Goal: Browse casually: Explore the website without a specific task or goal

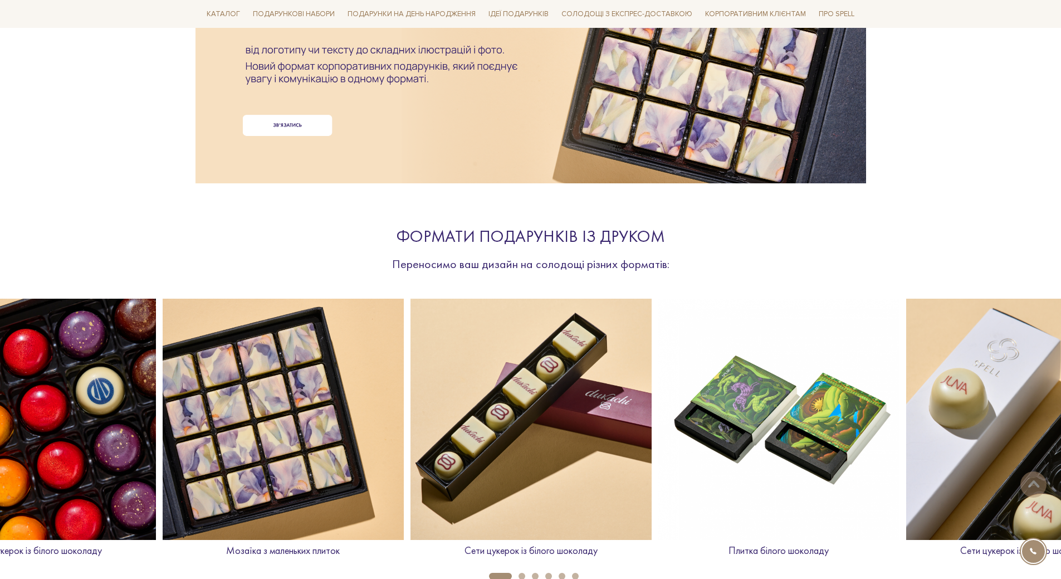
scroll to position [223, 0]
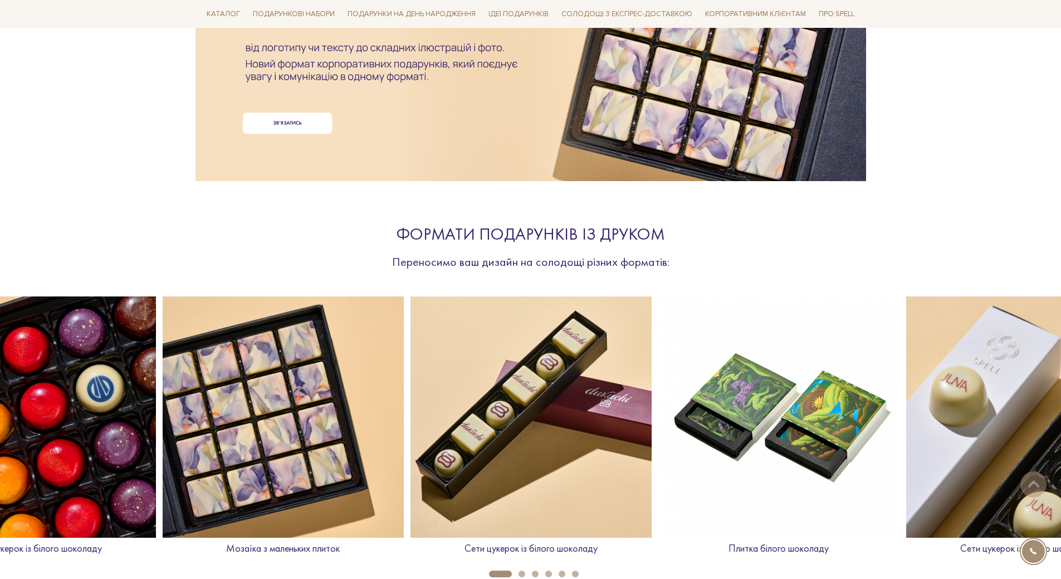
click at [324, 416] on img at bounding box center [283, 416] width 241 height 241
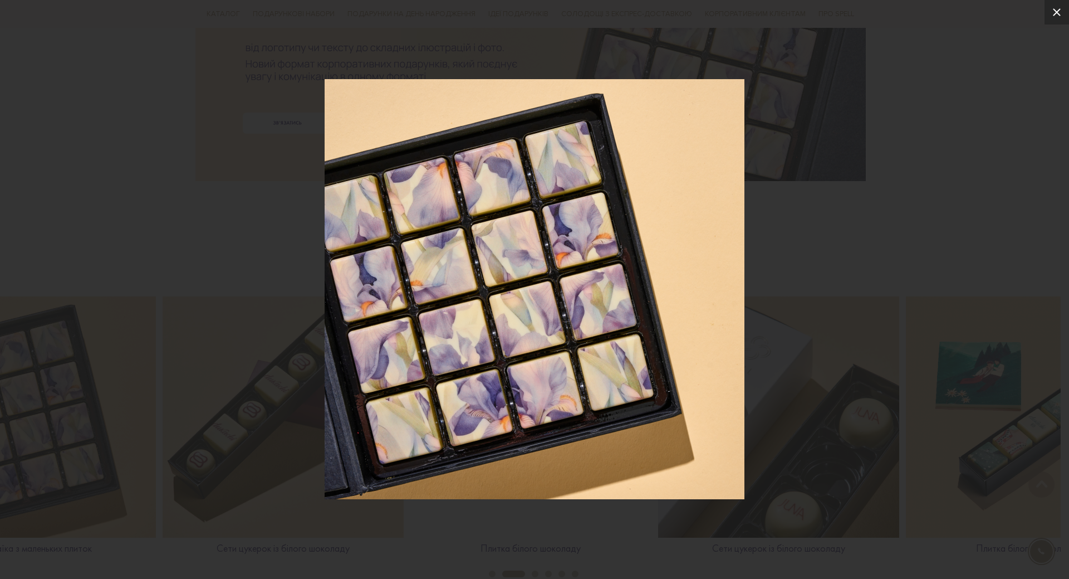
click at [1056, 12] on icon at bounding box center [1056, 12] width 13 height 13
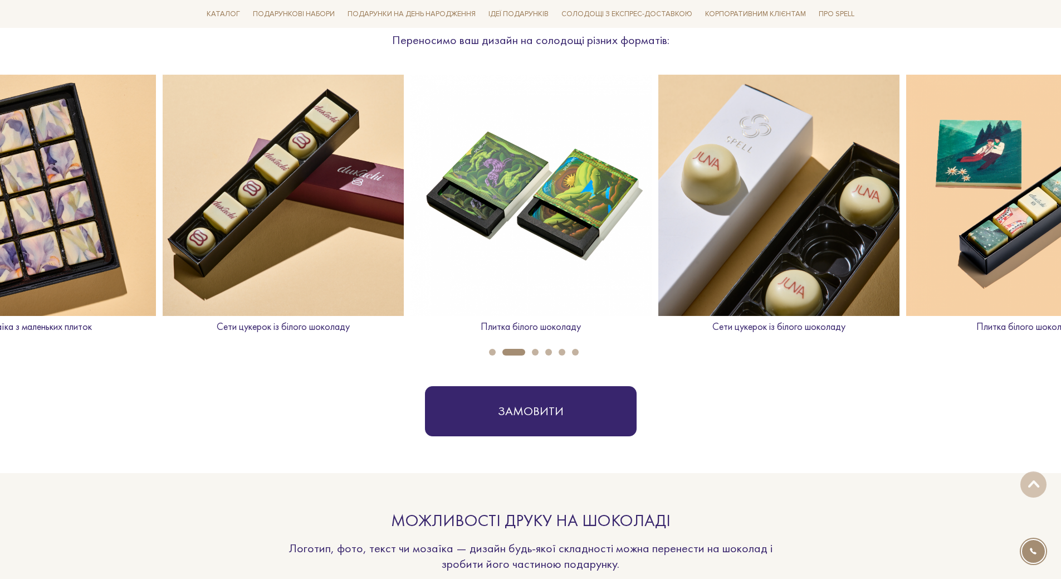
scroll to position [445, 0]
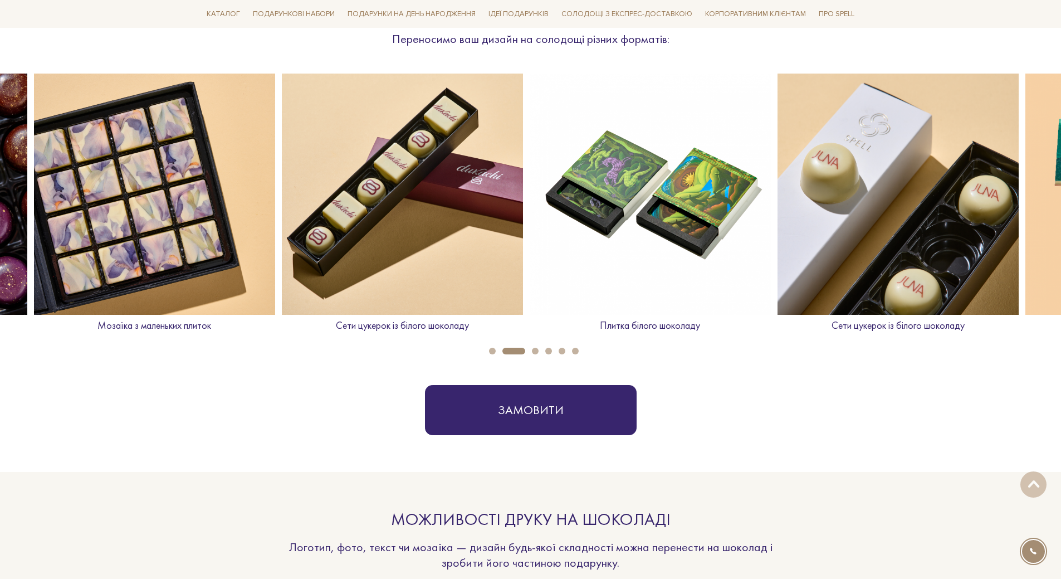
drag, startPoint x: 72, startPoint y: 209, endPoint x: 191, endPoint y: 247, distance: 125.0
click at [191, 247] on img at bounding box center [154, 193] width 241 height 241
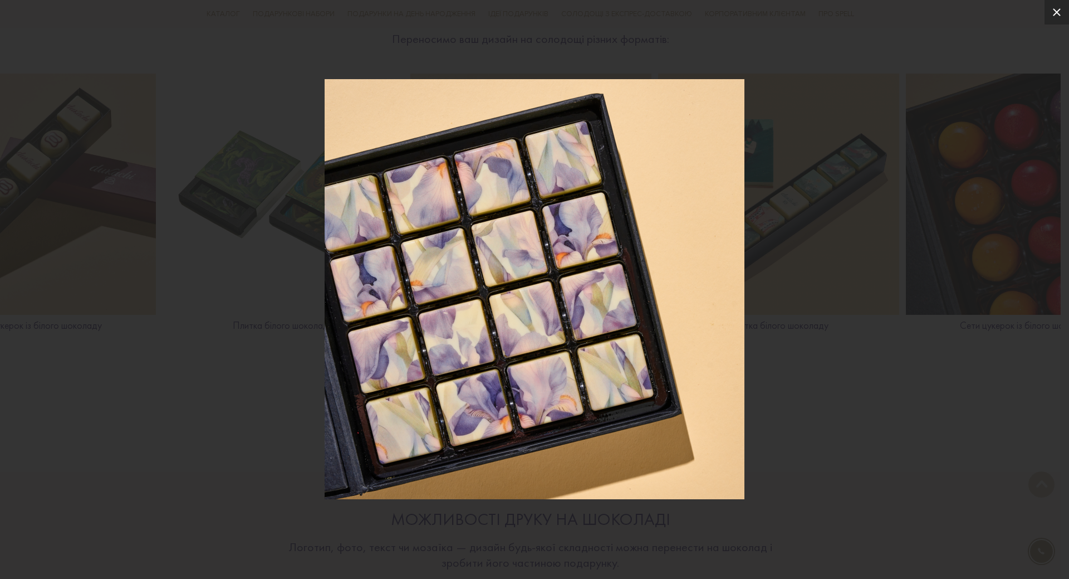
click at [1048, 11] on button at bounding box center [1057, 12] width 24 height 24
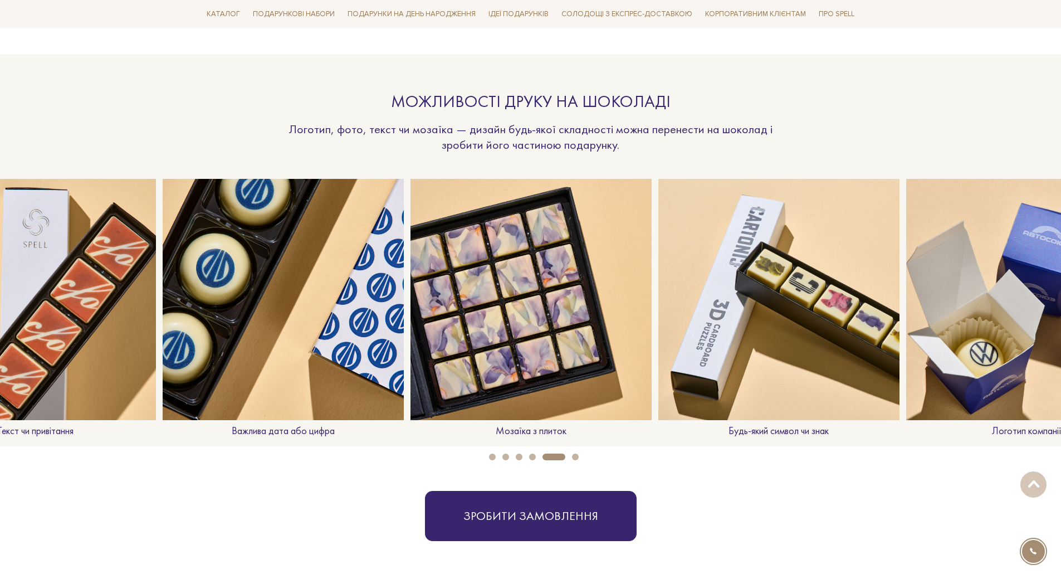
scroll to position [891, 0]
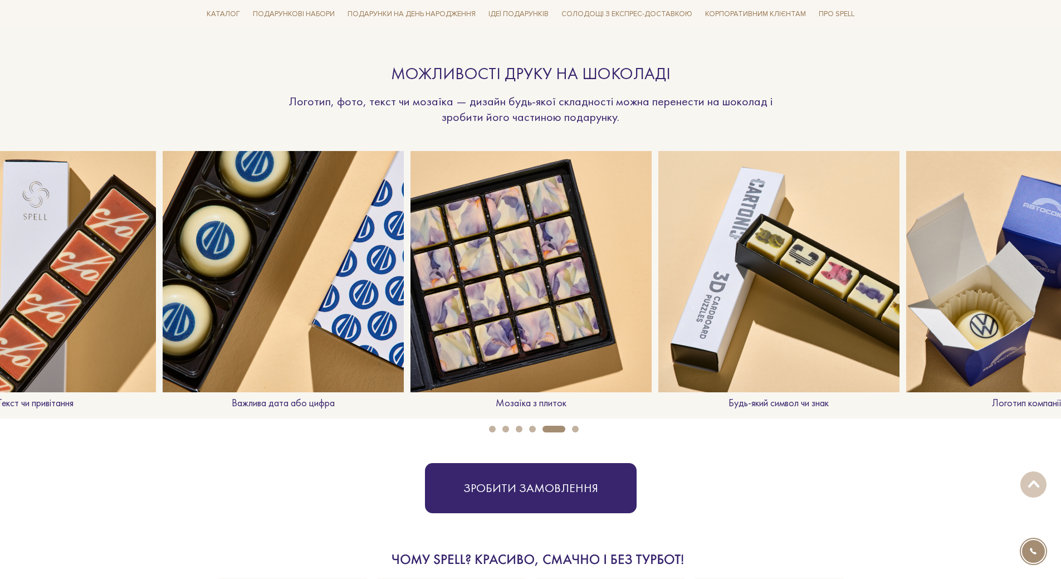
click at [546, 403] on p "Мозаїка з плиток" at bounding box center [530, 402] width 241 height 13
click at [514, 315] on img at bounding box center [530, 271] width 241 height 241
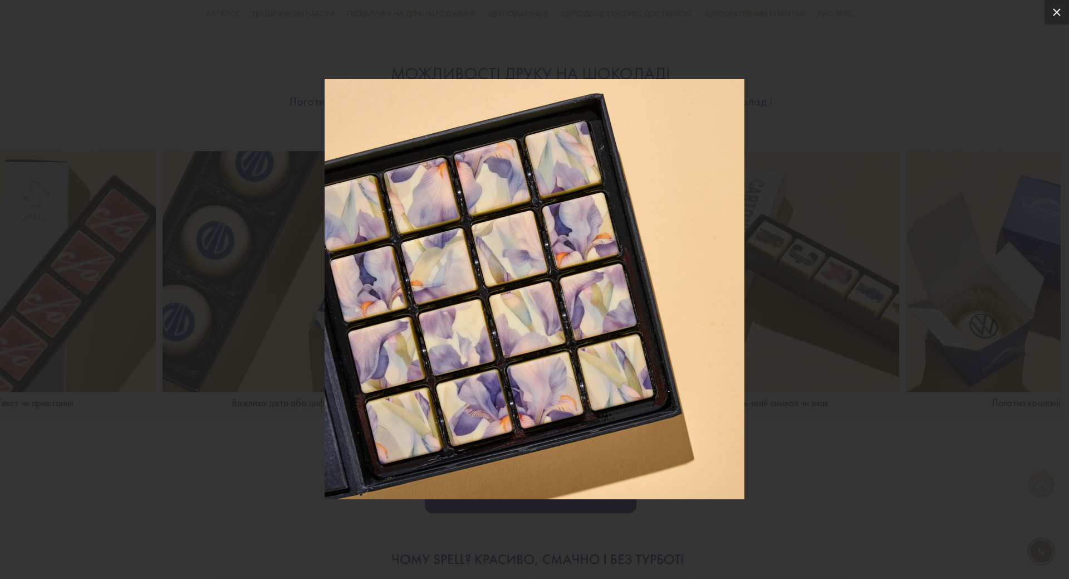
click at [1055, 17] on icon at bounding box center [1056, 12] width 13 height 13
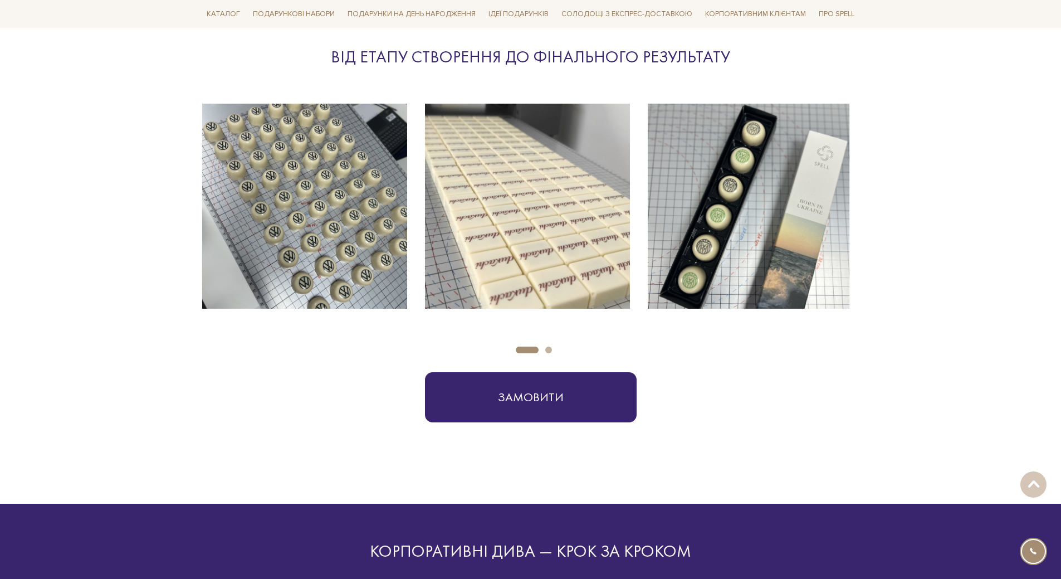
scroll to position [1726, 0]
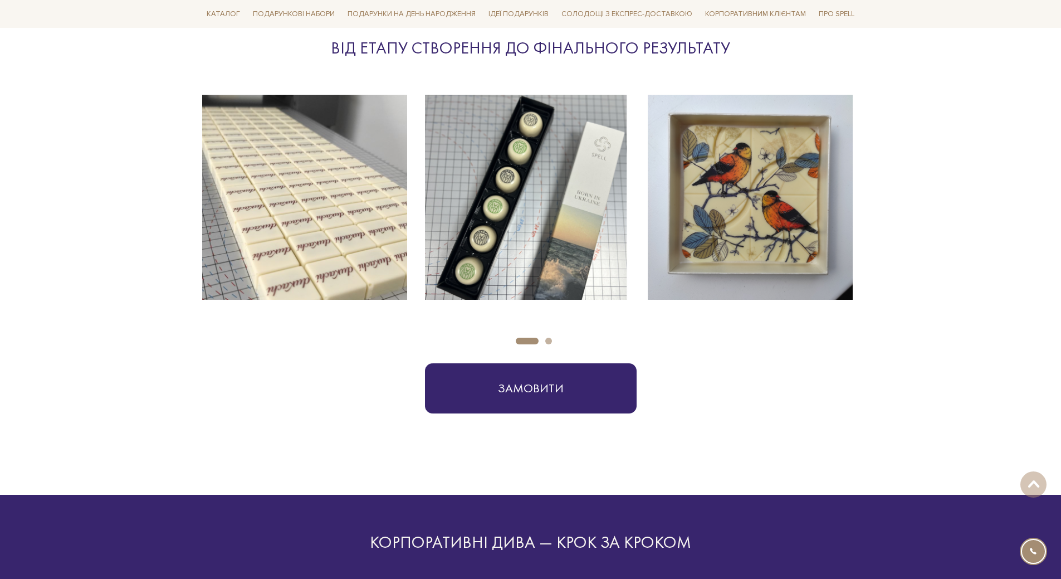
click at [767, 213] on img at bounding box center [750, 197] width 205 height 205
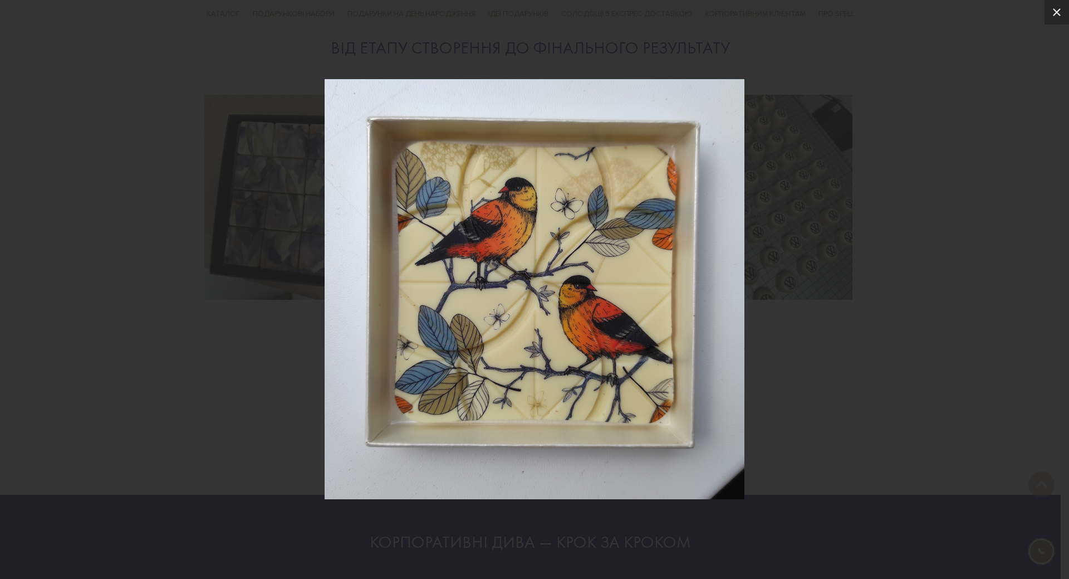
click at [1060, 18] on icon at bounding box center [1056, 12] width 13 height 13
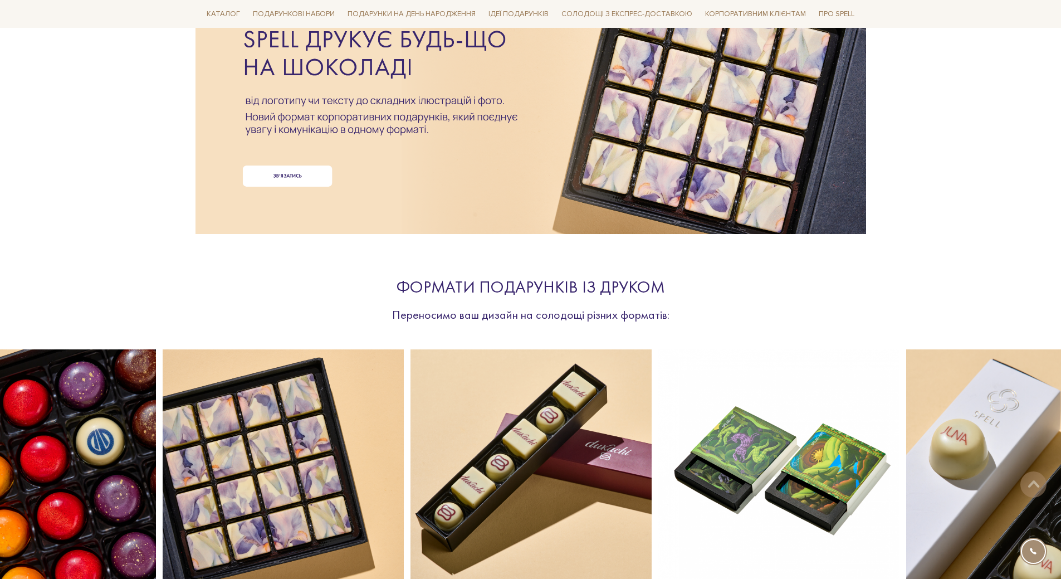
scroll to position [56, 0]
